Goal: Find specific page/section: Find specific page/section

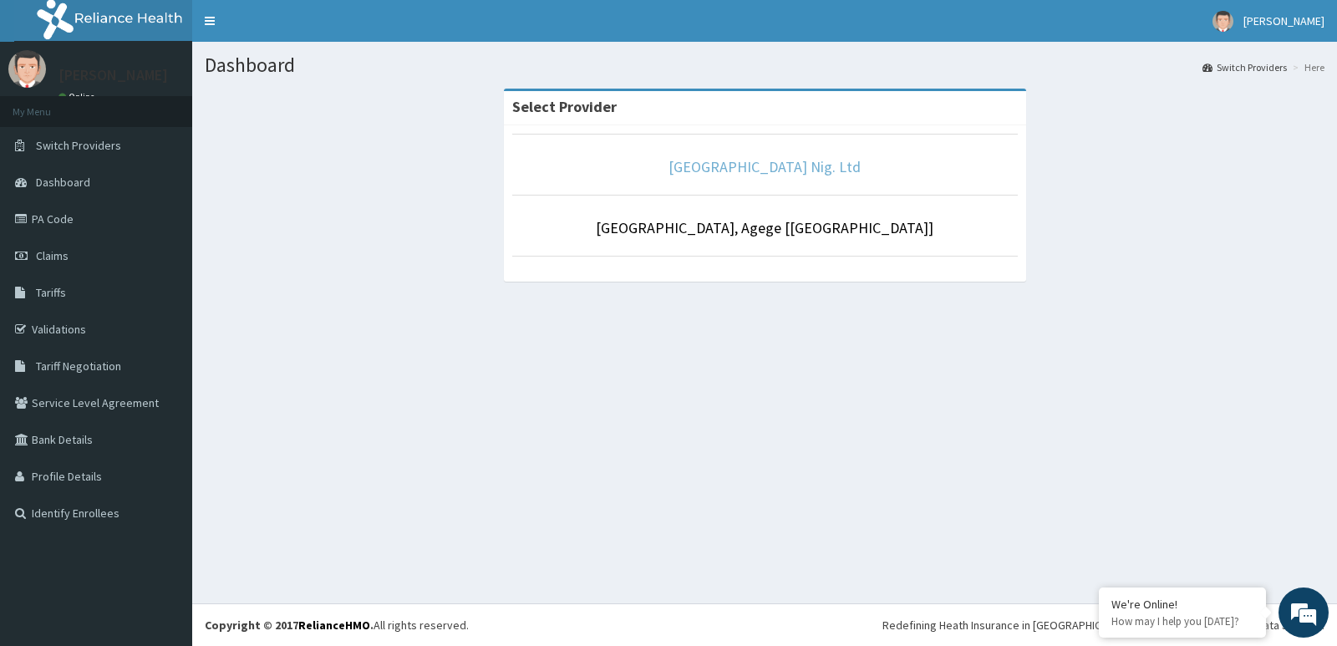
click at [768, 170] on link "[GEOGRAPHIC_DATA] Nig. Ltd" at bounding box center [765, 166] width 192 height 19
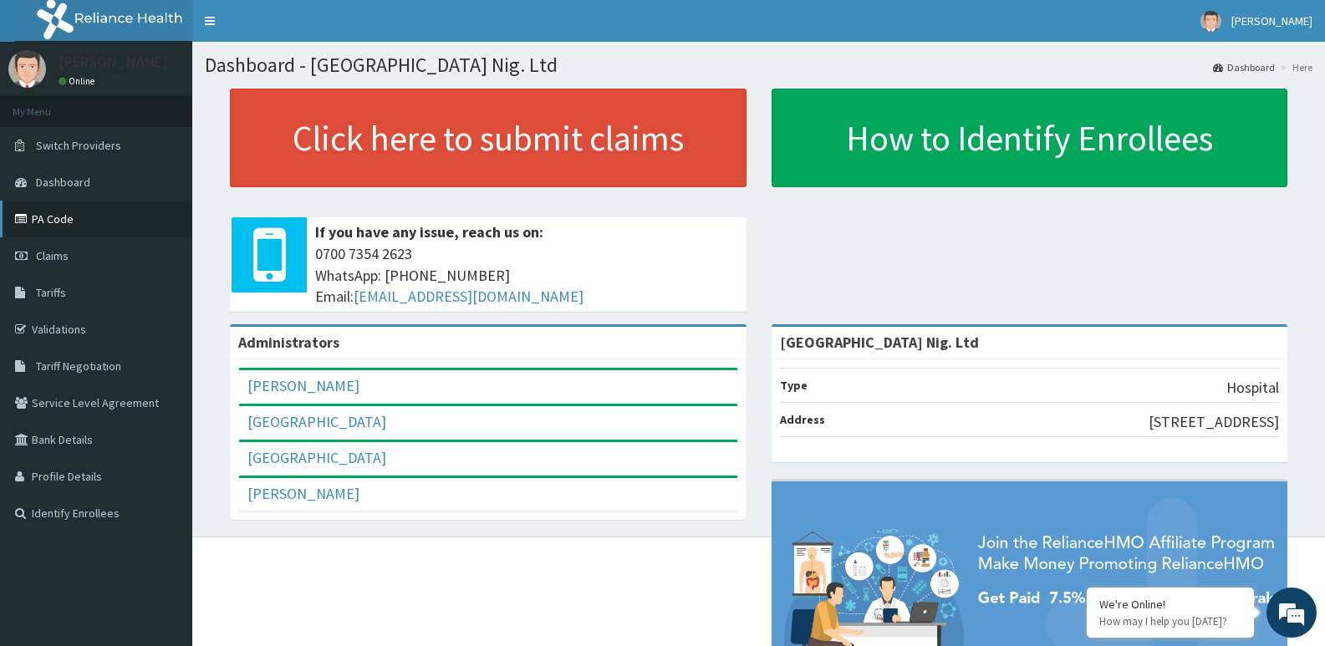
click at [114, 233] on link "PA Code" at bounding box center [96, 219] width 192 height 37
